Goal: Task Accomplishment & Management: Use online tool/utility

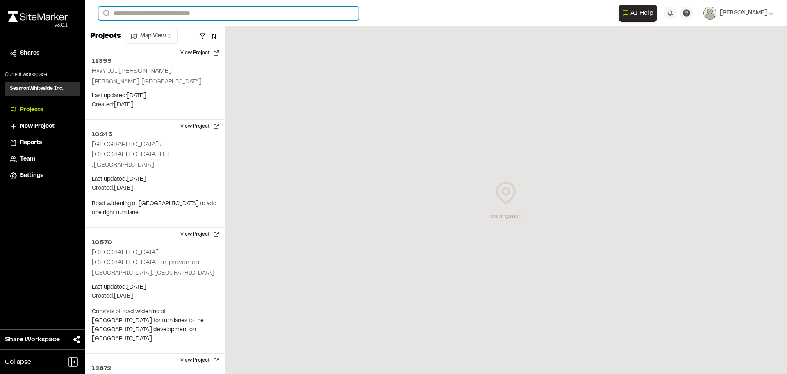
click at [137, 7] on input "Search" at bounding box center [228, 14] width 260 height 14
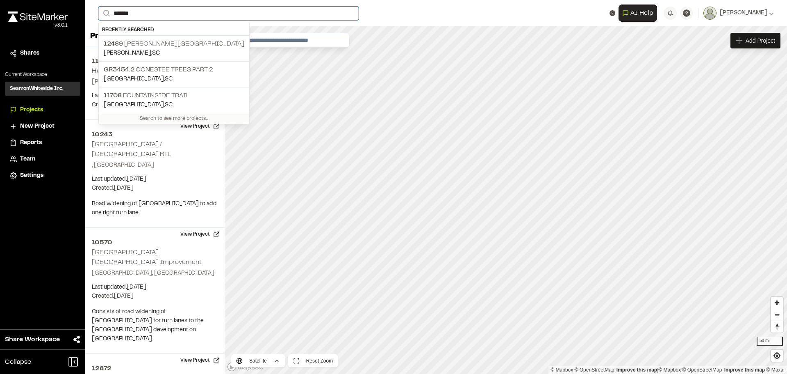
type input "*******"
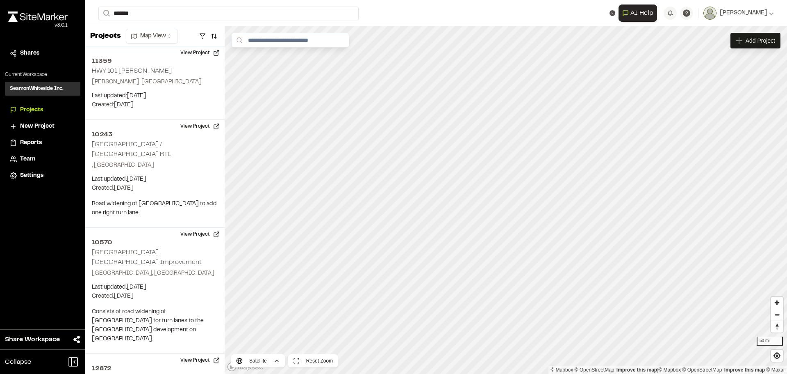
click at [157, 45] on div "**********" at bounding box center [436, 187] width 702 height 374
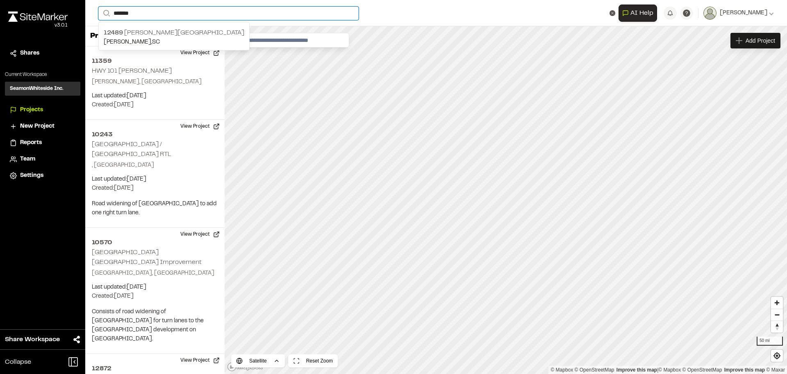
click at [147, 16] on input "*******" at bounding box center [228, 14] width 260 height 14
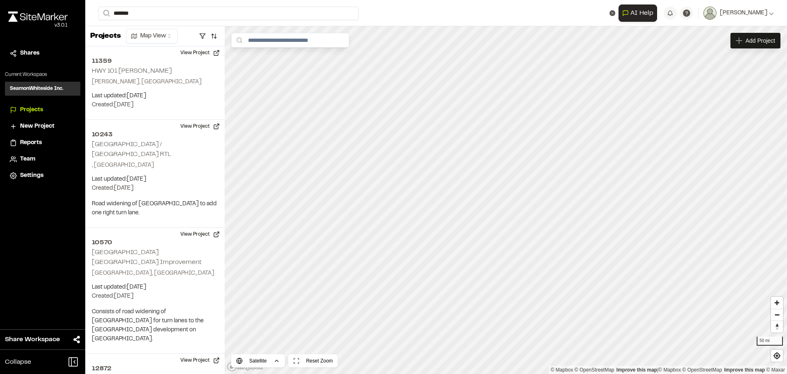
click at [139, 41] on p "[PERSON_NAME] , [GEOGRAPHIC_DATA]" at bounding box center [174, 42] width 141 height 9
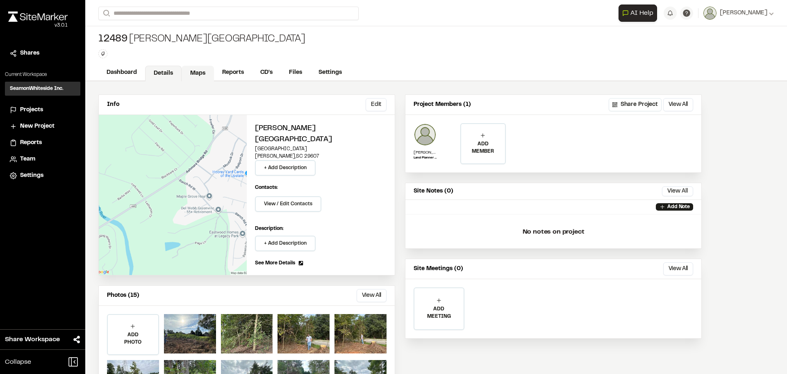
click at [189, 71] on link "Maps" at bounding box center [198, 74] width 32 height 16
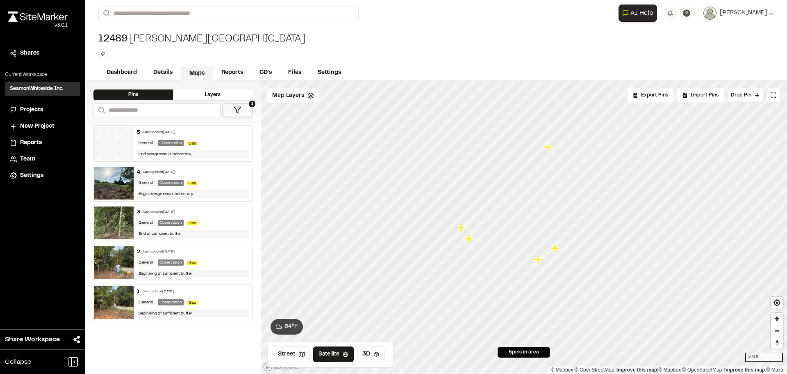
click at [290, 96] on span "Map Layers" at bounding box center [288, 95] width 32 height 9
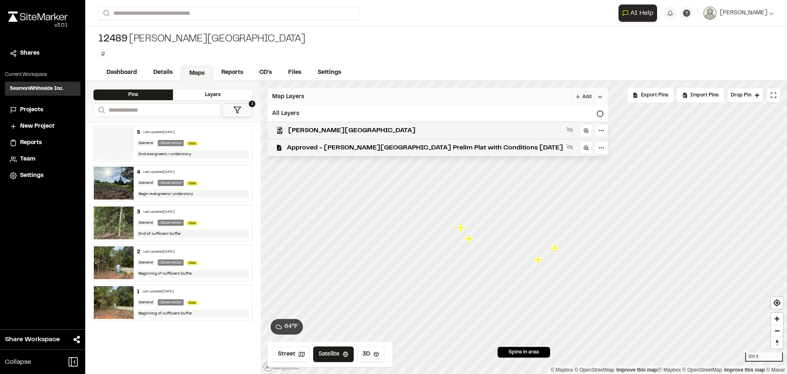
click at [294, 94] on span "Map Layers" at bounding box center [288, 96] width 32 height 9
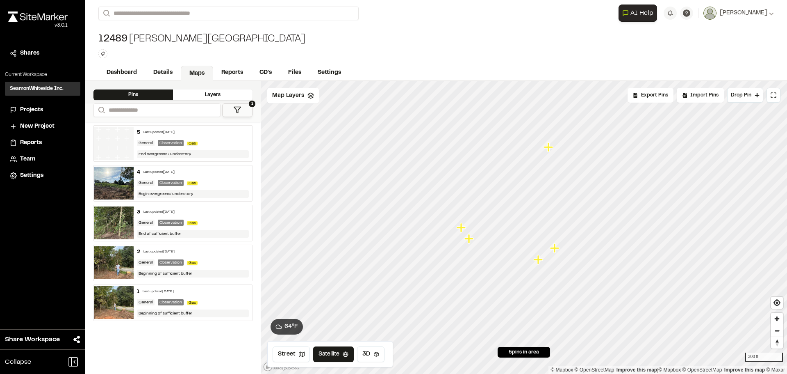
click at [227, 107] on button "1" at bounding box center [237, 110] width 30 height 14
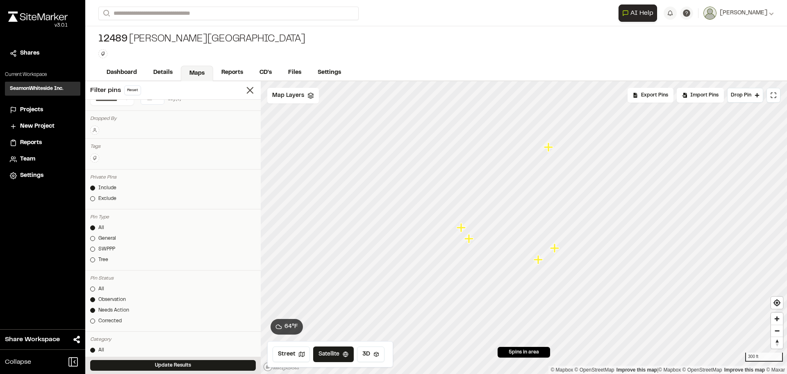
scroll to position [41, 0]
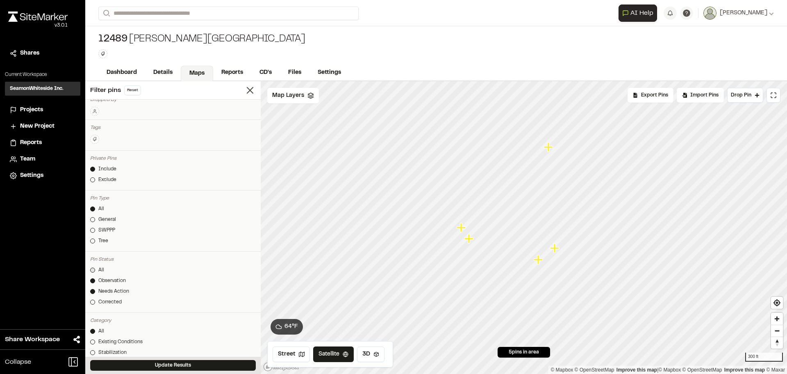
click at [91, 269] on div at bounding box center [92, 269] width 5 height 5
click at [144, 365] on button "Update Results" at bounding box center [173, 365] width 166 height 11
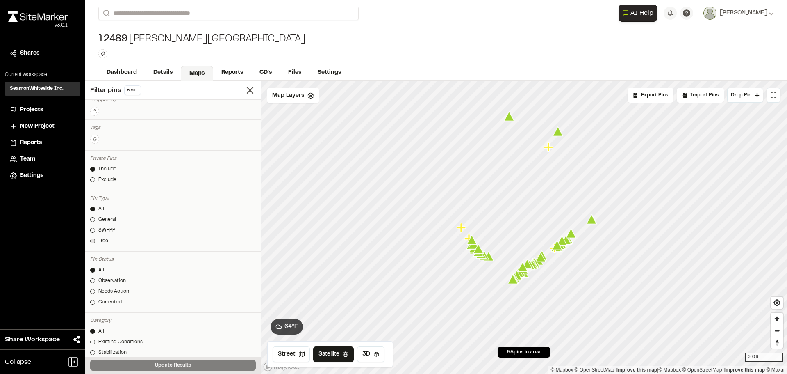
click at [90, 240] on div at bounding box center [92, 240] width 5 height 5
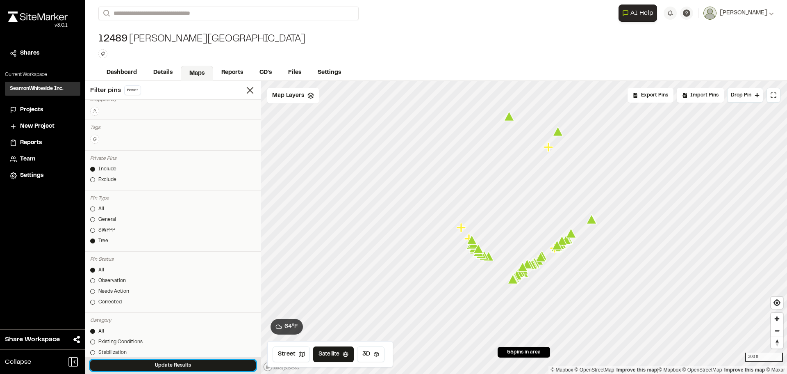
drag, startPoint x: 127, startPoint y: 362, endPoint x: 233, endPoint y: 284, distance: 131.7
click at [127, 362] on button "Update Results" at bounding box center [173, 365] width 166 height 11
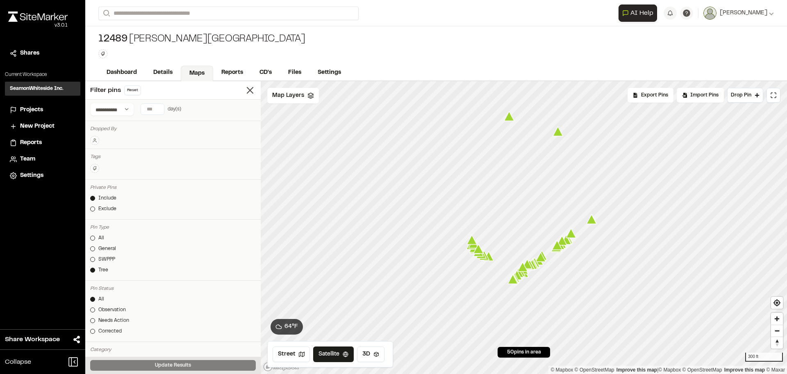
scroll to position [0, 0]
click at [151, 121] on input "number" at bounding box center [152, 121] width 23 height 11
click at [119, 139] on button "7 days" at bounding box center [124, 137] width 21 height 13
type input "*"
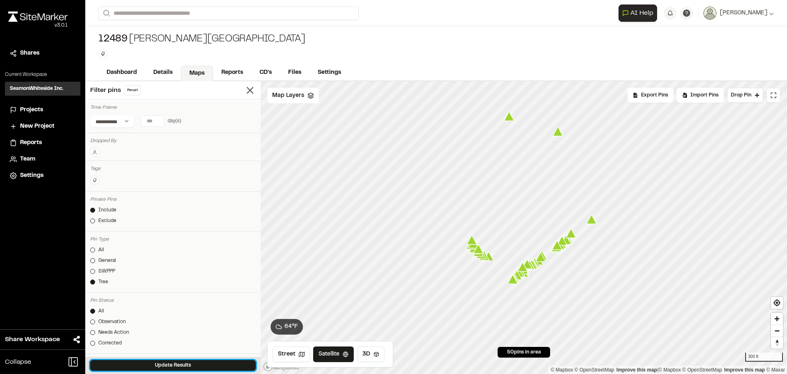
click at [153, 360] on button "Update Results" at bounding box center [173, 365] width 166 height 11
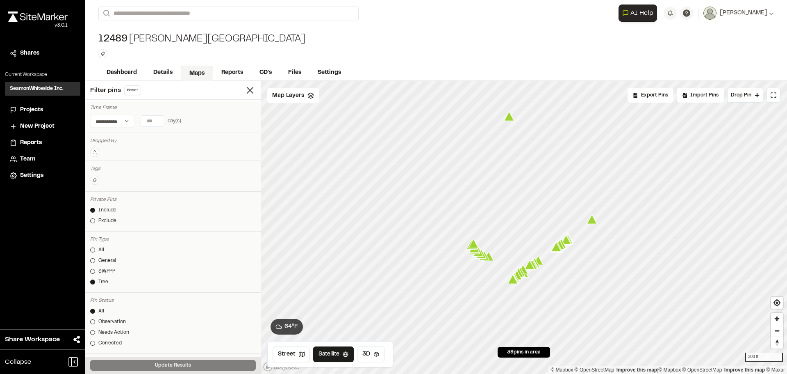
click at [510, 118] on icon "Map marker" at bounding box center [509, 116] width 10 height 9
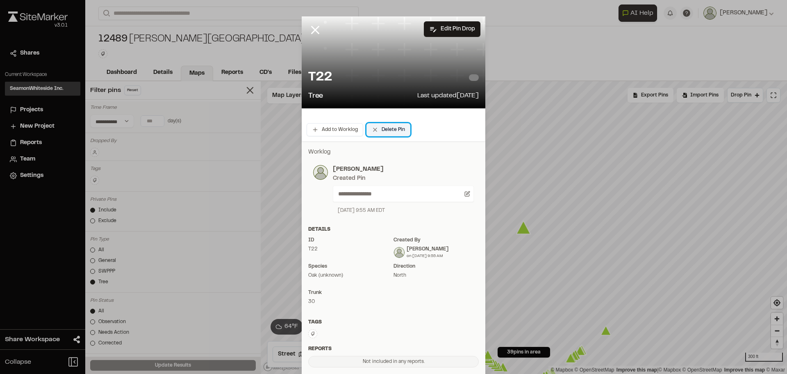
click at [376, 130] on button "Delete Pin" at bounding box center [389, 129] width 44 height 13
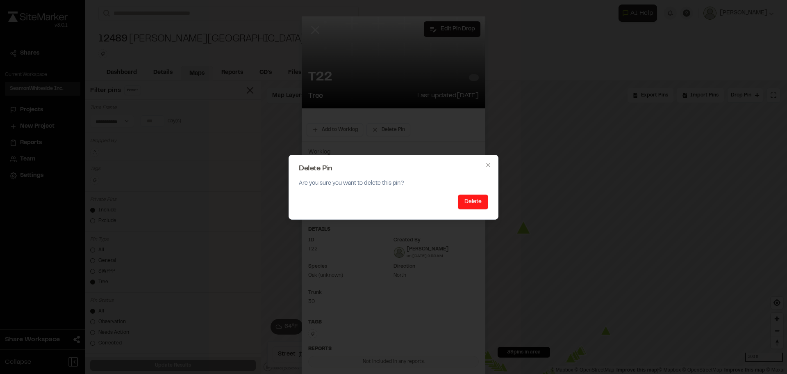
click at [474, 204] on button "Delete" at bounding box center [473, 201] width 30 height 15
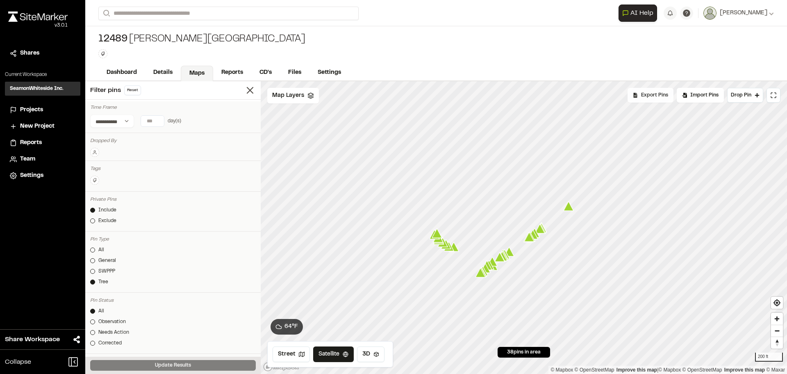
click at [663, 96] on span "Export Pins" at bounding box center [654, 94] width 27 height 7
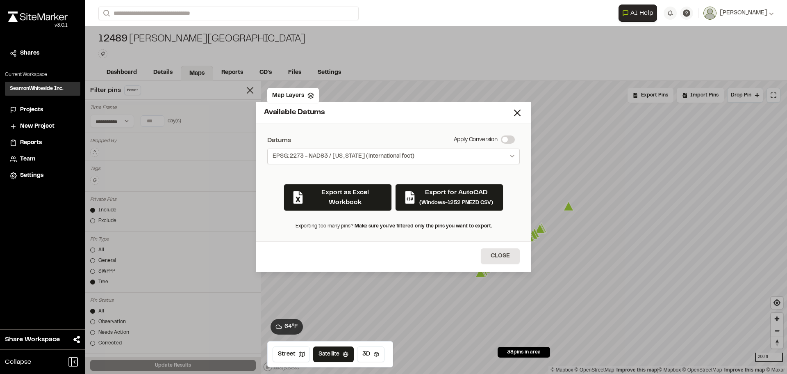
click at [370, 156] on span "EPSG:2273 - NAD83 / [US_STATE] (international foot)" at bounding box center [344, 156] width 142 height 8
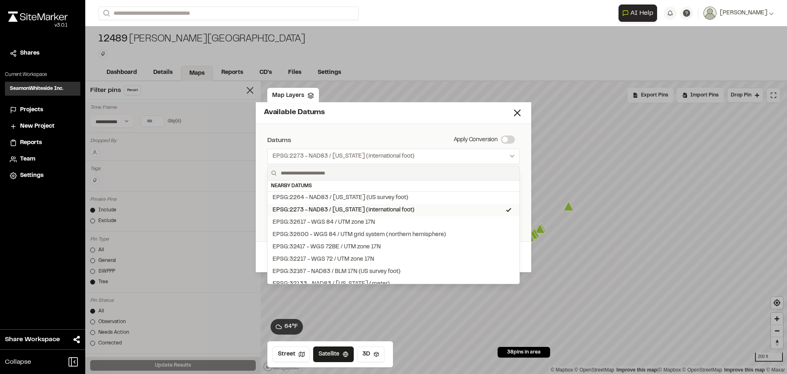
click at [331, 209] on div "EPSG:2273 - NAD83 / [US_STATE] (international foot)" at bounding box center [344, 209] width 142 height 9
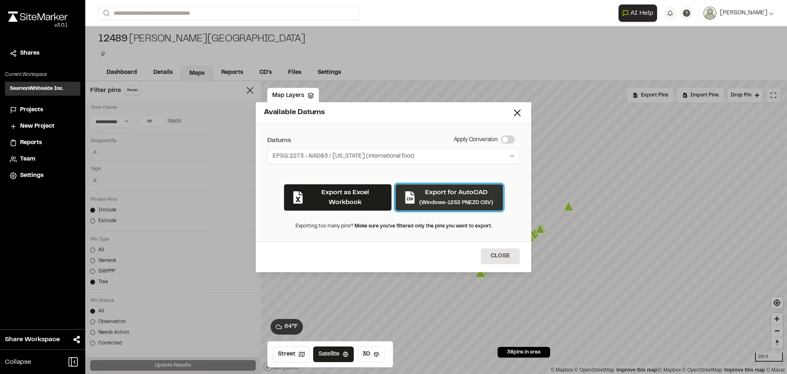
click at [428, 198] on div "Export for AutoCAD (Windows-1252 PNEZD CSV)" at bounding box center [457, 197] width 74 height 20
